Goal: Task Accomplishment & Management: Use online tool/utility

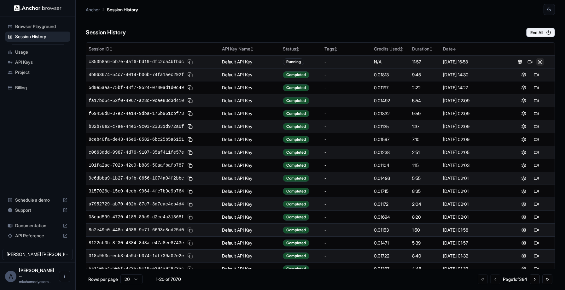
click at [539, 63] on button at bounding box center [541, 62] width 8 height 8
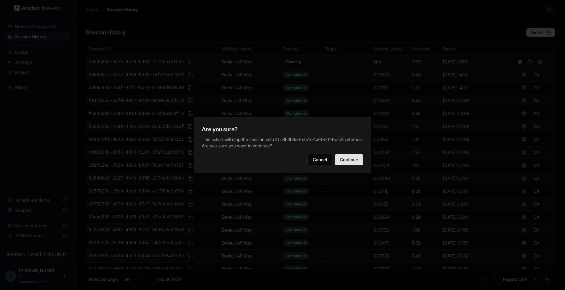
click at [356, 165] on button "Continue" at bounding box center [349, 159] width 28 height 11
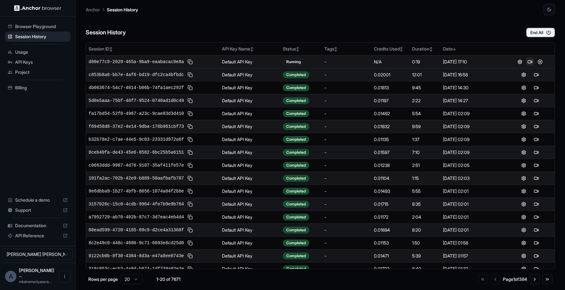
click at [532, 62] on button at bounding box center [531, 62] width 8 height 8
click at [527, 60] on button at bounding box center [531, 62] width 8 height 8
click at [528, 61] on button at bounding box center [531, 62] width 8 height 8
click at [529, 100] on button at bounding box center [531, 101] width 8 height 8
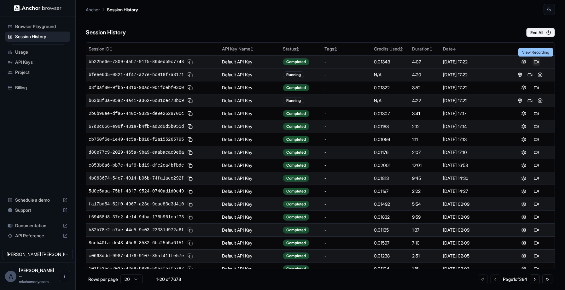
click at [535, 61] on button at bounding box center [537, 62] width 8 height 8
